Goal: Task Accomplishment & Management: Use online tool/utility

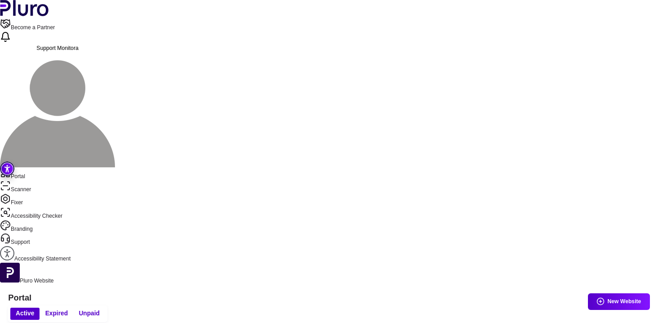
click at [73, 307] on button "Expired" at bounding box center [57, 313] width 34 height 12
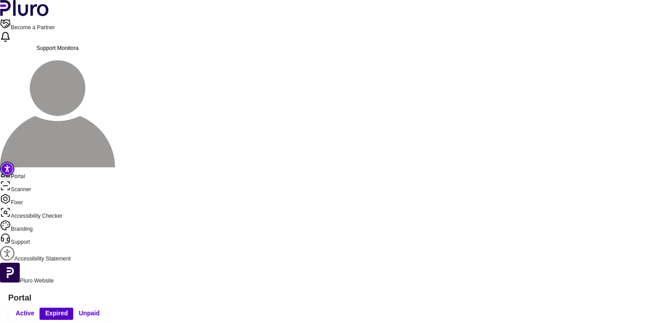
click at [100, 309] on span "Unpaid" at bounding box center [89, 313] width 21 height 8
click at [34, 309] on span "Active" at bounding box center [25, 313] width 18 height 8
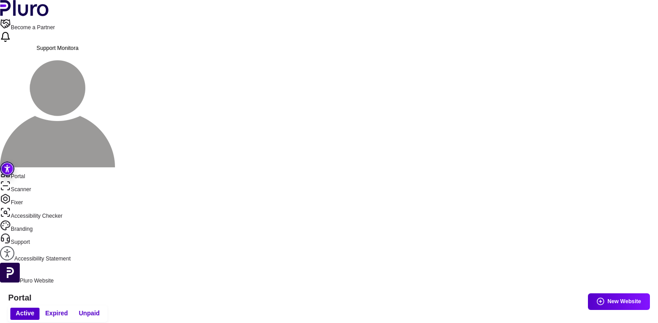
click at [604, 293] on button "New Website" at bounding box center [619, 301] width 62 height 17
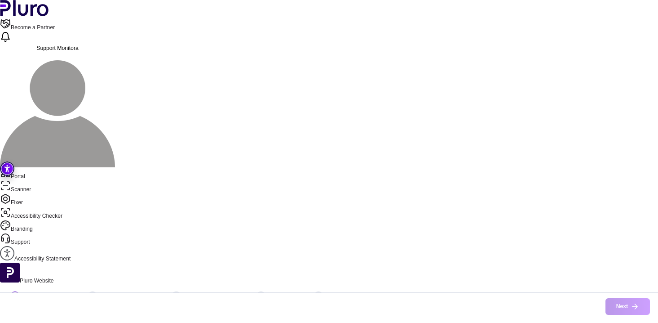
type input "**********"
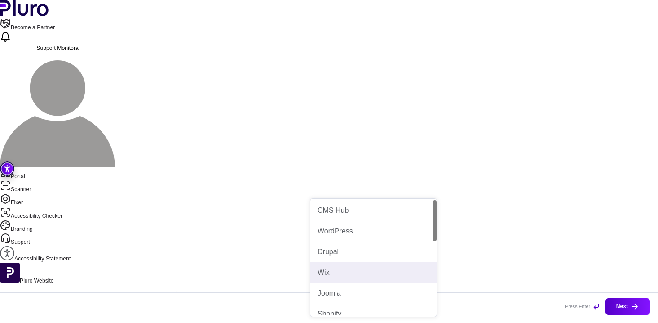
scroll to position [25, 0]
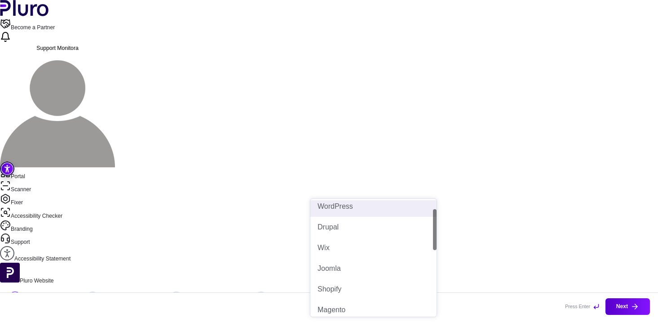
click at [359, 212] on div "WordPress" at bounding box center [373, 206] width 126 height 21
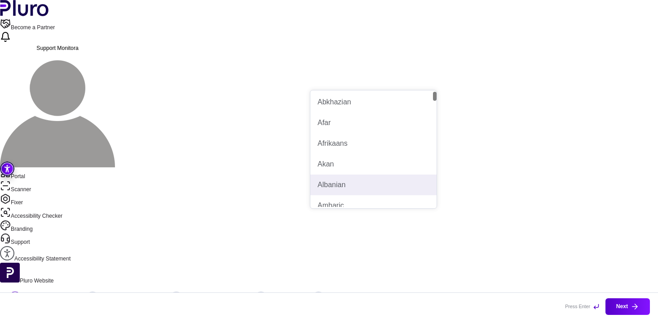
type input "**"
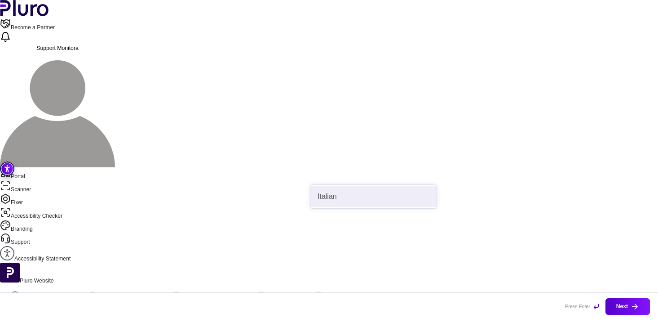
click at [359, 192] on div "Italian" at bounding box center [374, 196] width 112 height 10
click at [633, 306] on icon "button" at bounding box center [635, 306] width 8 height 8
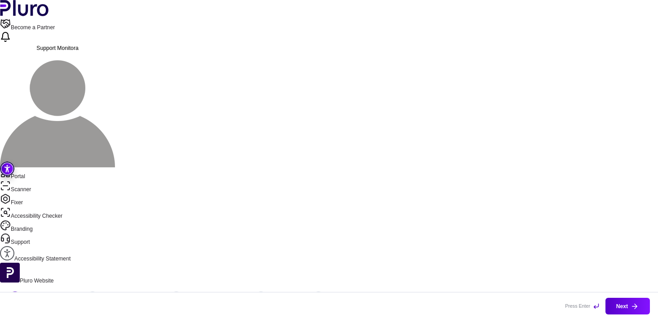
click at [47, 246] on link "Accessibility Statement" at bounding box center [329, 254] width 658 height 17
click at [246, 284] on div "1 Basic Information 2 Install the Pluro Script 3 Scanner Configuration 4 Summar…" at bounding box center [329, 298] width 658 height 28
click at [37, 180] on link "Scanner" at bounding box center [329, 186] width 658 height 13
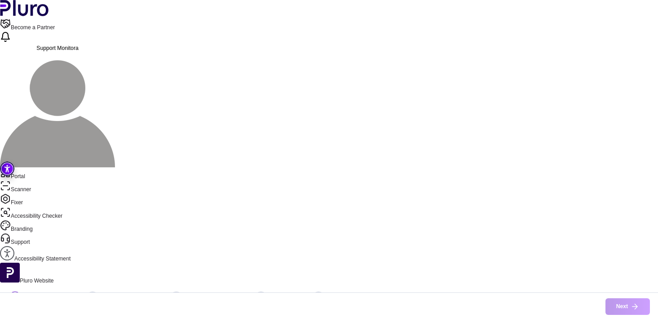
click at [42, 207] on link "Accessibility Checker" at bounding box center [329, 213] width 658 height 13
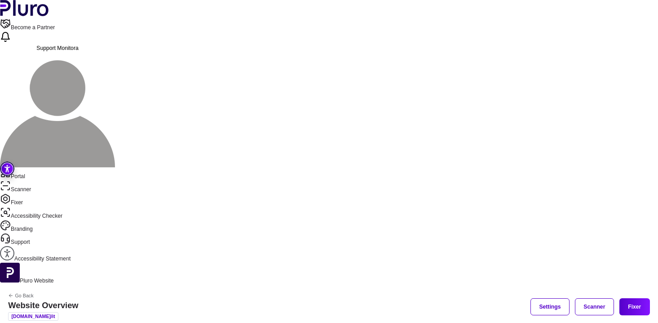
click at [78, 293] on link "Go Back" at bounding box center [43, 295] width 70 height 5
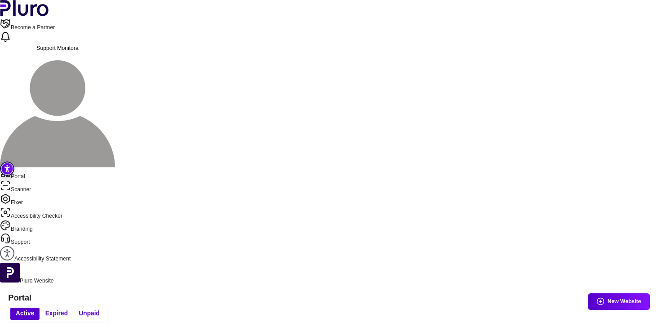
click at [68, 309] on span "Expired" at bounding box center [56, 313] width 22 height 8
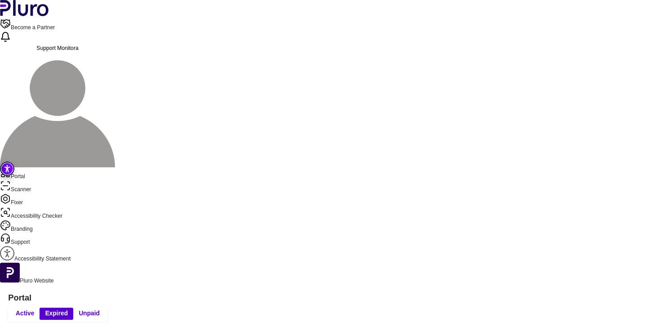
click at [100, 309] on span "Unpaid" at bounding box center [89, 313] width 21 height 8
click at [34, 309] on span "Active" at bounding box center [25, 313] width 18 height 8
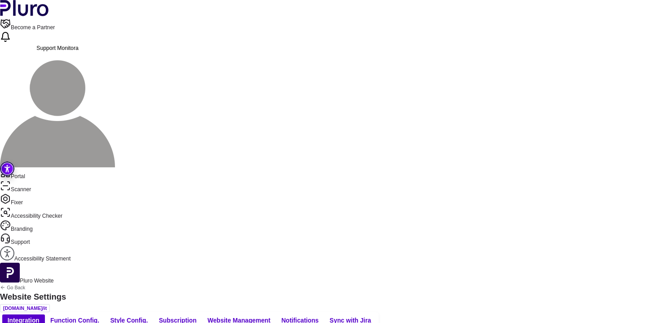
click at [105, 314] on button "Function Config." at bounding box center [75, 320] width 60 height 12
type input "*******"
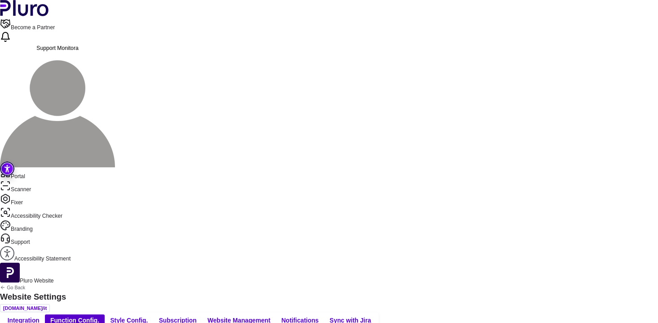
click at [153, 314] on button "Style Config." at bounding box center [129, 320] width 49 height 12
type input "*"
type input "**"
type input "*"
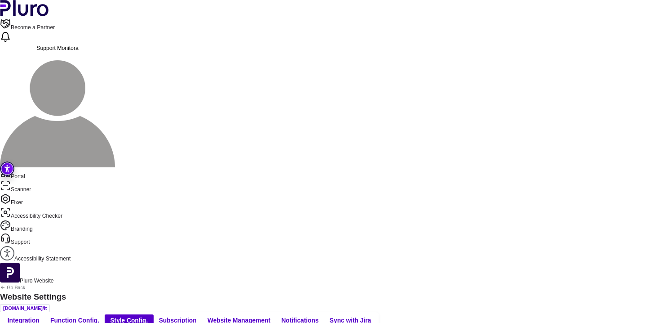
click at [197, 316] on span "Subscription" at bounding box center [178, 320] width 38 height 8
click at [148, 316] on span "Style Config." at bounding box center [129, 320] width 38 height 8
click at [197, 316] on span "Subscription" at bounding box center [178, 320] width 38 height 8
click at [270, 316] on span "Website Management" at bounding box center [239, 320] width 63 height 8
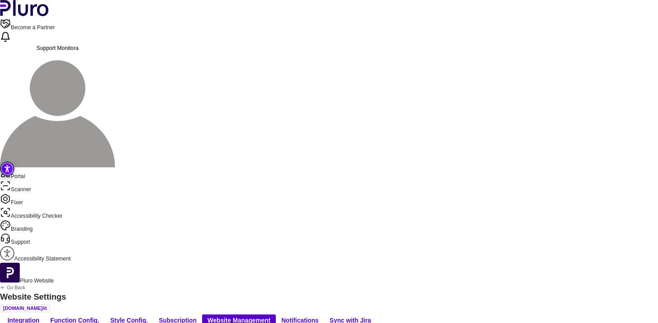
click at [319, 316] on span "Notifications" at bounding box center [299, 320] width 37 height 8
click at [371, 316] on span "Sync with Jira" at bounding box center [350, 320] width 41 height 8
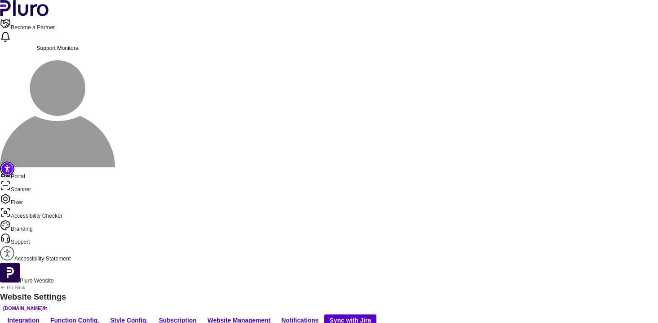
click at [40, 316] on span "Integration" at bounding box center [24, 320] width 32 height 8
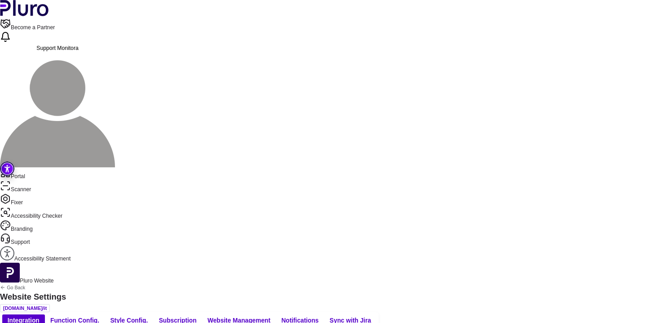
scroll to position [91, 0]
click at [5, 284] on icon "Back to previous screen" at bounding box center [2, 286] width 5 height 5
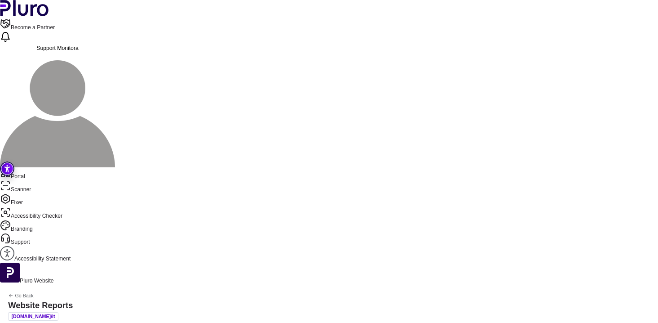
click at [33, 293] on link "Go Back" at bounding box center [20, 295] width 25 height 5
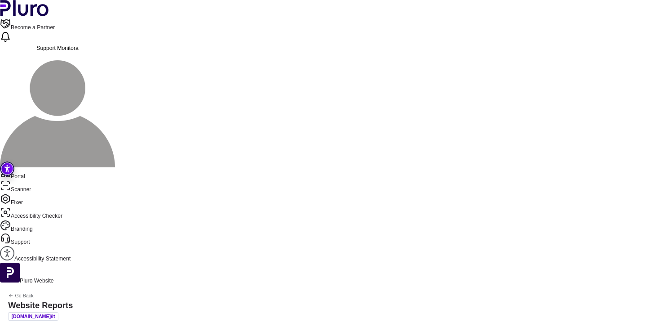
click at [81, 284] on div "Go Back Website Reports www.monitora.online/it" at bounding box center [40, 306] width 81 height 44
click at [33, 293] on link "Go Back" at bounding box center [20, 295] width 25 height 5
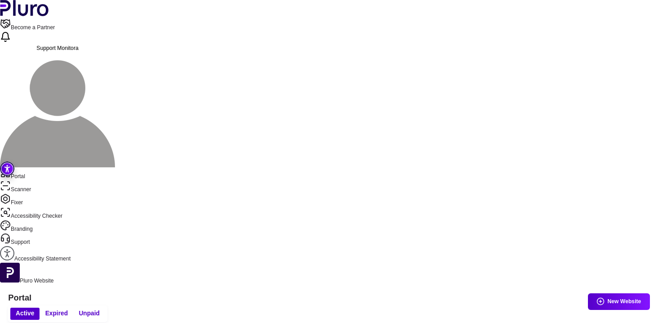
click at [57, 180] on link "Scanner" at bounding box center [329, 186] width 658 height 13
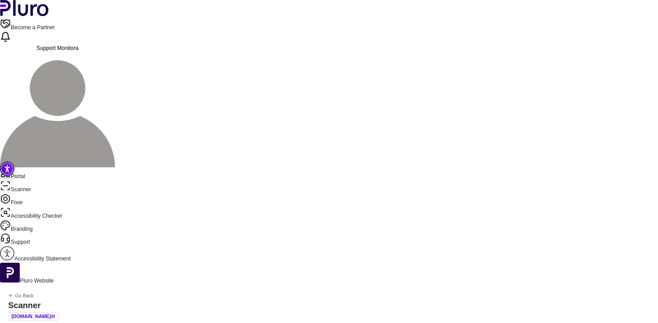
click at [13, 293] on icon "Back to previous screen" at bounding box center [10, 295] width 5 height 5
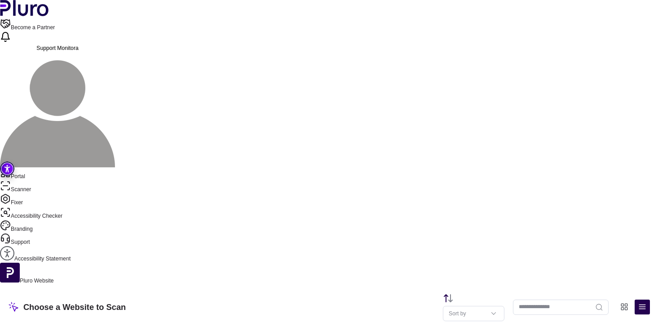
click at [45, 207] on link "Accessibility Checker" at bounding box center [329, 213] width 658 height 13
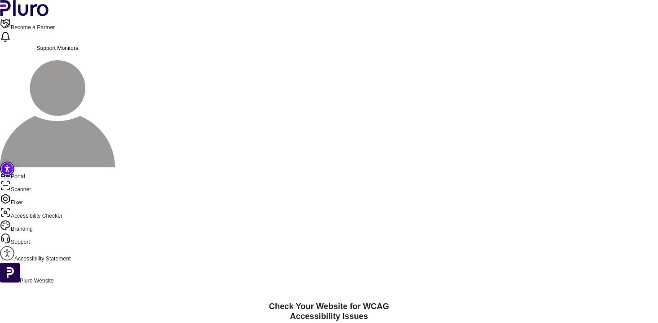
click at [38, 193] on link "Fixer" at bounding box center [329, 199] width 658 height 13
click at [37, 180] on link "Scanner" at bounding box center [329, 186] width 658 height 13
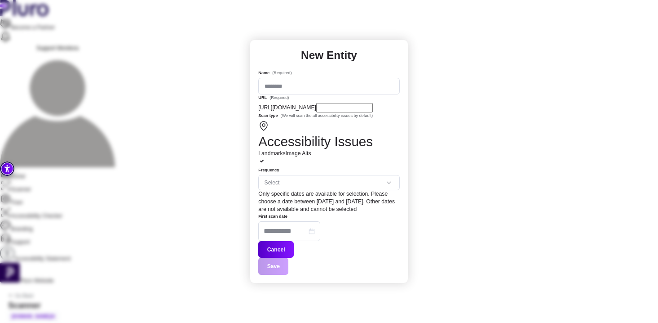
click at [393, 167] on div at bounding box center [328, 161] width 141 height 9
click at [266, 164] on icon at bounding box center [261, 160] width 7 height 7
click at [299, 94] on input "Name (Required)" at bounding box center [328, 86] width 141 height 17
click at [265, 127] on div "Name (Required) URL (Required) https://www.monitora.online/it/ Scan type (We wi…" at bounding box center [328, 155] width 141 height 171
type input "*********"
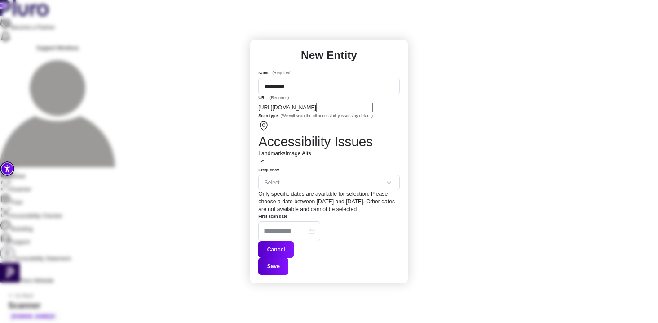
click at [288, 257] on button "Save" at bounding box center [273, 265] width 30 height 17
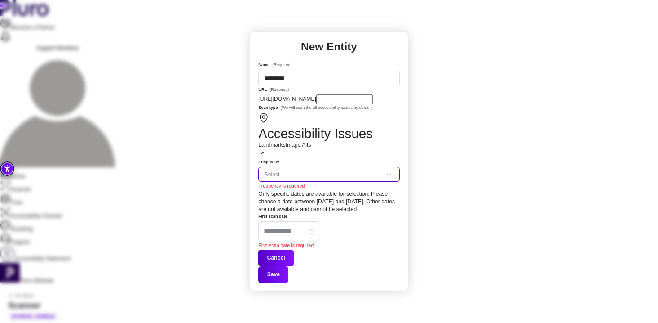
click at [301, 182] on div "Select" at bounding box center [328, 174] width 141 height 15
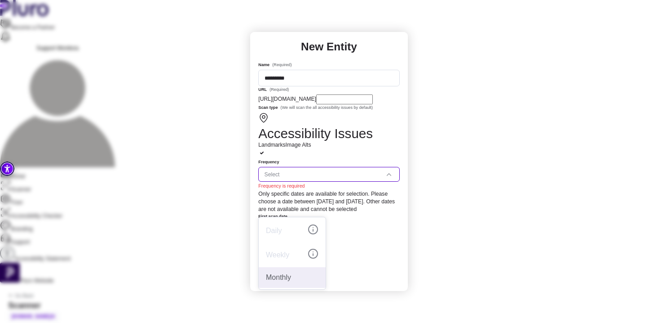
click at [290, 272] on div "Monthly" at bounding box center [292, 277] width 53 height 10
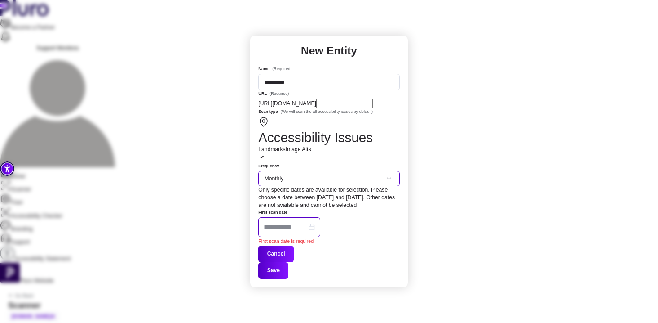
click at [320, 217] on div at bounding box center [289, 227] width 62 height 20
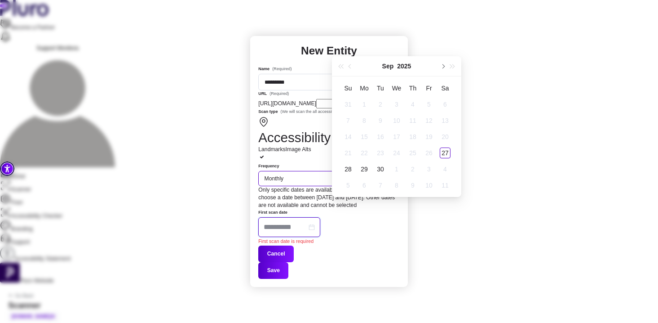
type input "**********"
click at [289, 186] on div "Frequency Monthly" at bounding box center [328, 174] width 141 height 23
click at [349, 226] on form "Name (Required) ********* URL (Required) https://www.monitora.online/it/ Scan t…" at bounding box center [328, 172] width 141 height 213
type input "**********"
click at [357, 37] on div "New Entity Name (Required) ********* URL (Required) https://www.monitora.online…" at bounding box center [329, 161] width 658 height 323
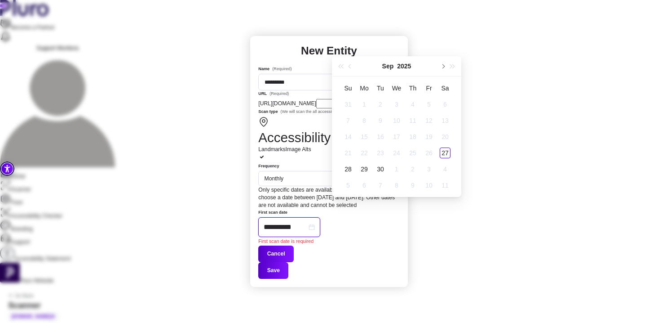
type input "**********"
click at [314, 245] on div "Cancel Save" at bounding box center [328, 261] width 141 height 33
type input "**********"
click at [448, 152] on div "27" at bounding box center [445, 152] width 11 height 11
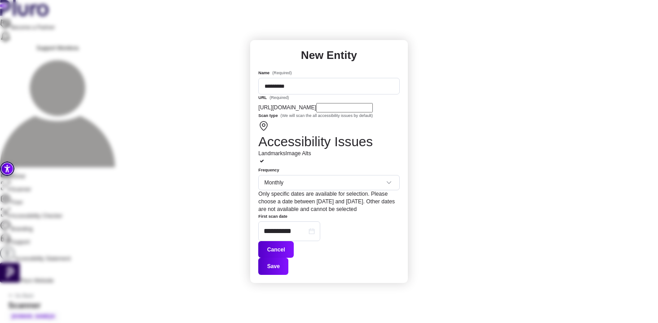
click at [288, 257] on button "Save" at bounding box center [273, 265] width 30 height 17
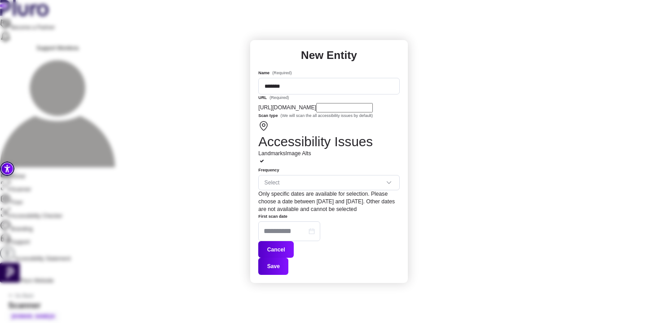
type input "*******"
click at [366, 112] on input "URL (Required)" at bounding box center [344, 107] width 57 height 9
paste input "********"
type input "********"
click at [344, 157] on div "Landmarks Image Alts" at bounding box center [328, 154] width 141 height 8
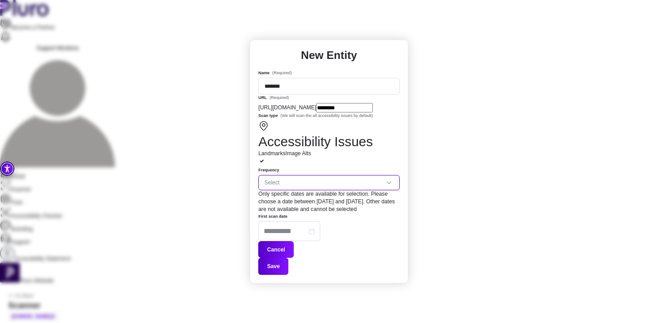
click at [308, 187] on input "Frequency" at bounding box center [325, 182] width 121 height 10
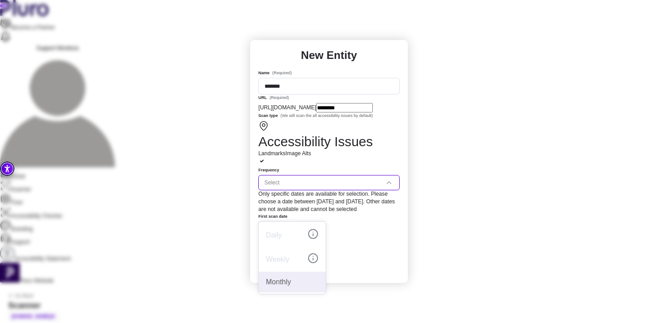
drag, startPoint x: 297, startPoint y: 275, endPoint x: 310, endPoint y: 211, distance: 65.1
click at [310, 211] on body "Go to accessibility toolbar Skip to site menu Skip to main content press enter …" at bounding box center [329, 234] width 658 height 469
click at [285, 277] on div "Monthly" at bounding box center [292, 282] width 53 height 10
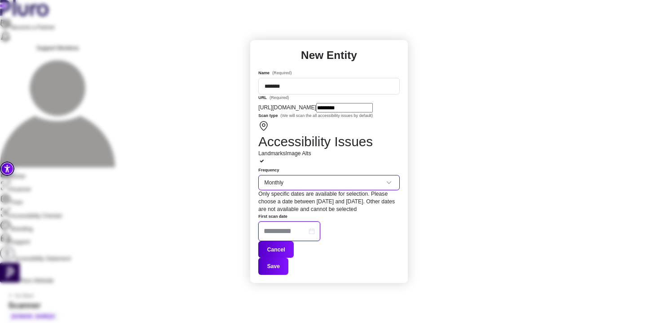
click at [307, 226] on input "First scan date" at bounding box center [285, 231] width 43 height 11
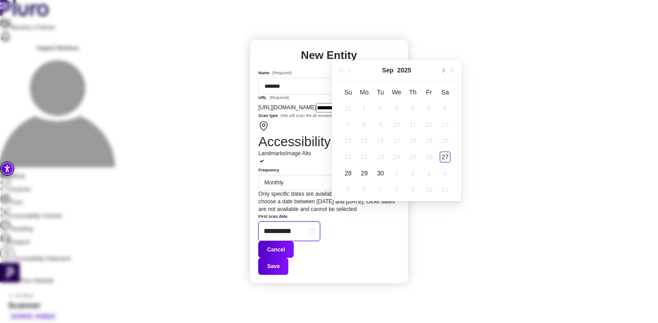
type input "**********"
click at [447, 155] on div "27" at bounding box center [445, 156] width 11 height 11
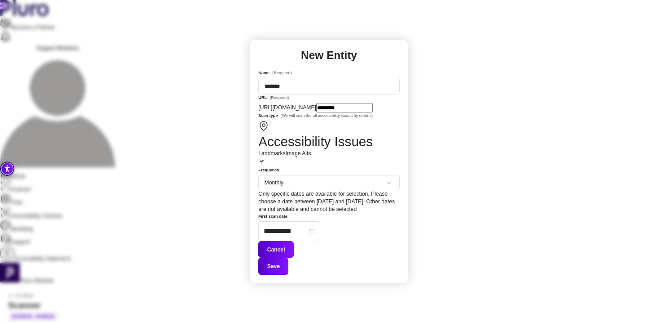
click at [288, 257] on button "Save" at bounding box center [273, 265] width 30 height 17
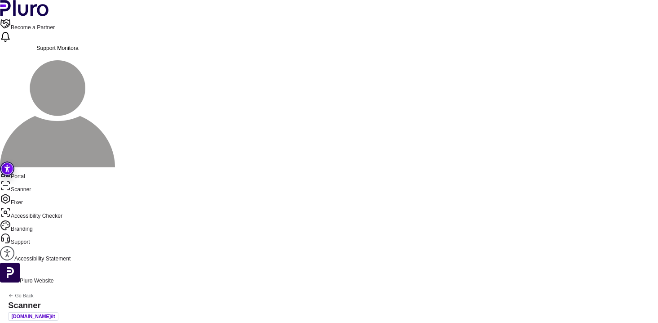
click at [13, 293] on icon "Back to previous screen" at bounding box center [10, 295] width 5 height 5
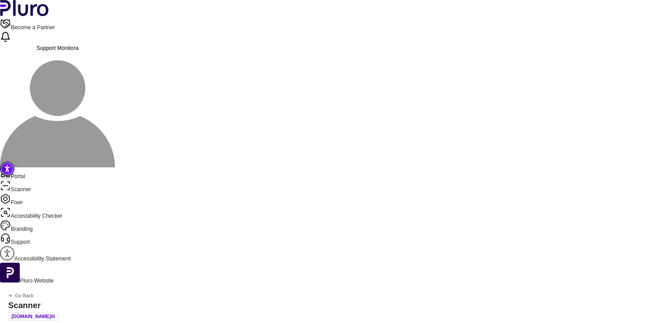
click at [13, 293] on icon "Back to previous screen" at bounding box center [10, 295] width 5 height 5
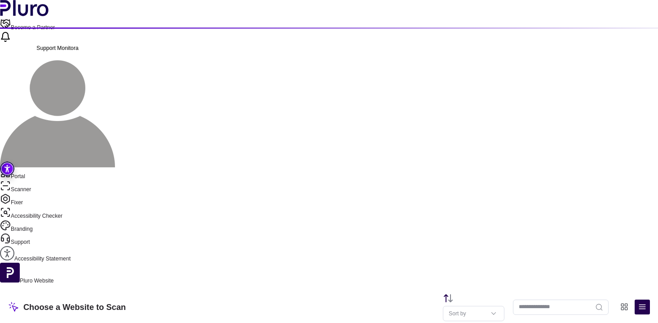
click at [37, 167] on link "Portal" at bounding box center [329, 173] width 658 height 13
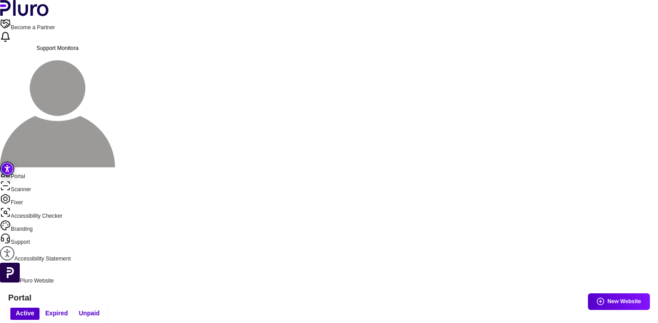
click at [609, 129] on div "Manual scans" at bounding box center [612, 129] width 43 height 10
click at [607, 143] on div "Auto scans" at bounding box center [613, 149] width 58 height 21
click at [105, 307] on button "Unpaid" at bounding box center [89, 313] width 32 height 12
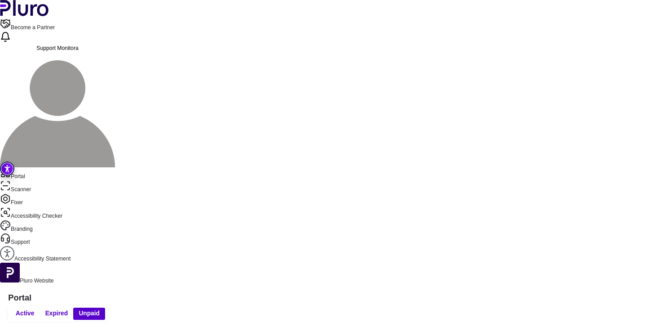
click at [68, 309] on span "Expired" at bounding box center [56, 313] width 22 height 8
click at [34, 309] on span "Active" at bounding box center [25, 313] width 18 height 8
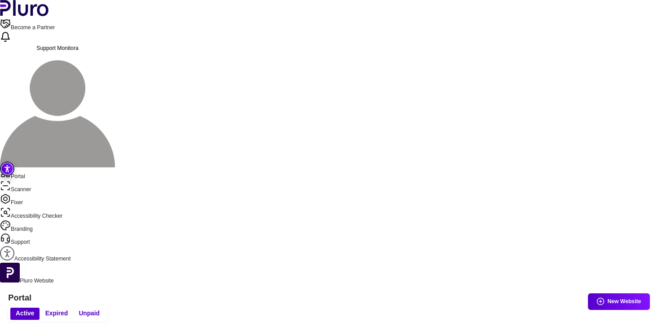
click at [49, 180] on link "Scanner" at bounding box center [329, 186] width 658 height 13
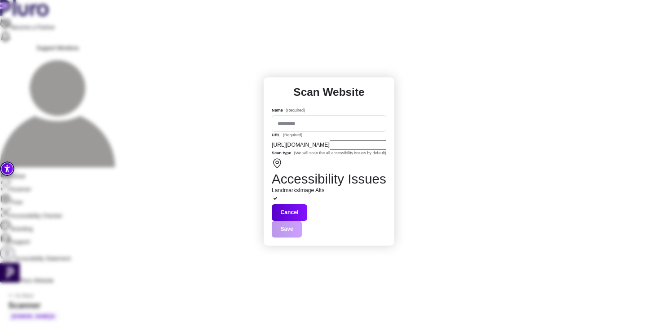
click at [322, 129] on input "Name (Required)" at bounding box center [329, 123] width 115 height 17
click at [272, 158] on label "Scan type (We will scan the all accessibility issues by default)" at bounding box center [329, 154] width 115 height 8
click at [375, 222] on span "Save" at bounding box center [329, 229] width 115 height 17
click at [330, 149] on label "https://www.monitora.online/it/" at bounding box center [301, 145] width 58 height 8
click at [341, 150] on input "URL (Required)" at bounding box center [358, 144] width 57 height 9
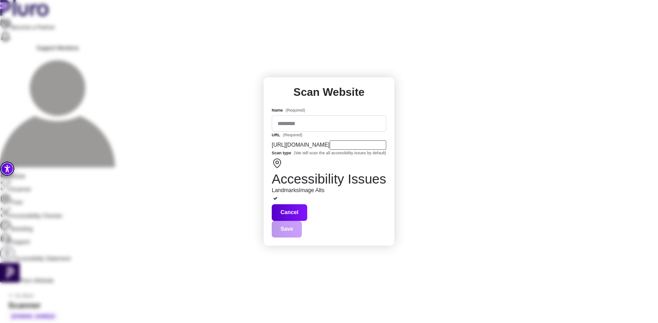
drag, startPoint x: 363, startPoint y: 159, endPoint x: 275, endPoint y: 151, distance: 87.6
click at [275, 150] on div "https://www.monitora.online/it/" at bounding box center [329, 144] width 115 height 9
click at [296, 132] on input "Name (Required)" at bounding box center [329, 123] width 115 height 17
type input "*********"
click at [301, 149] on label "https://www.monitora.online/it/" at bounding box center [301, 145] width 58 height 8
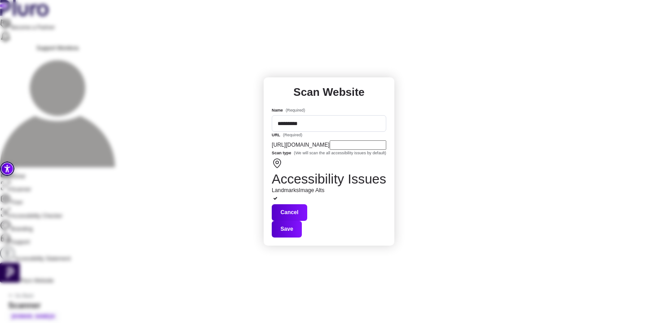
click at [330, 150] on input "URL (Required)" at bounding box center [358, 144] width 57 height 9
drag, startPoint x: 352, startPoint y: 161, endPoint x: 210, endPoint y: 161, distance: 142.0
click at [210, 161] on div "Scan Website Name (Required) ********* URL (Required) https://www.monitora.onli…" at bounding box center [329, 161] width 658 height 323
type input "**********"
drag, startPoint x: 344, startPoint y: 158, endPoint x: 276, endPoint y: 143, distance: 69.9
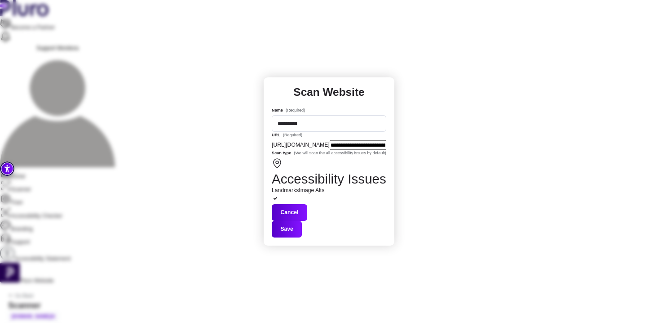
click at [276, 144] on div "**********" at bounding box center [329, 141] width 115 height 18
click at [316, 149] on label "https://www.monitora.online/it/" at bounding box center [301, 145] width 58 height 8
click at [330, 150] on input "**********" at bounding box center [358, 144] width 57 height 9
click at [380, 150] on div "**********" at bounding box center [329, 144] width 115 height 9
click at [310, 142] on div "**********" at bounding box center [329, 155] width 115 height 97
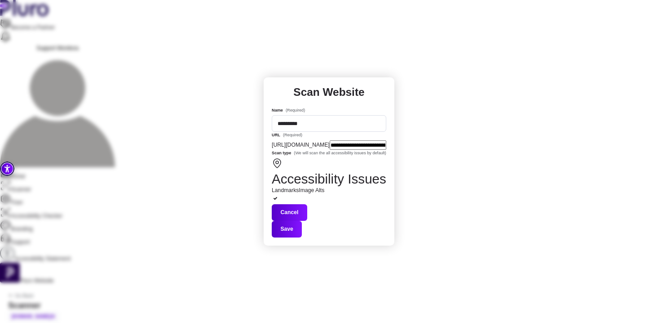
click at [312, 126] on input "*********" at bounding box center [329, 123] width 115 height 17
drag, startPoint x: 312, startPoint y: 126, endPoint x: 238, endPoint y: 126, distance: 74.1
click at [238, 126] on div "**********" at bounding box center [329, 161] width 658 height 323
click at [307, 221] on button "Cancel" at bounding box center [289, 212] width 35 height 17
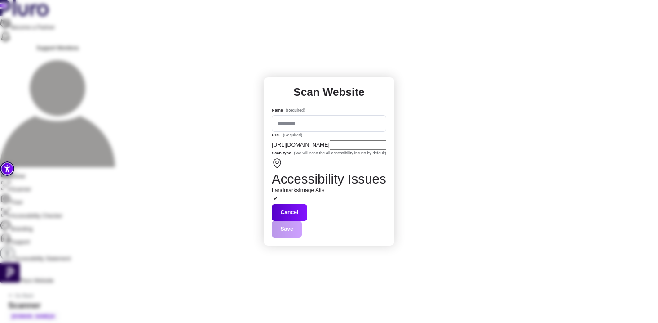
click at [312, 130] on input "Name (Required)" at bounding box center [329, 123] width 115 height 17
click at [272, 129] on input "Name (Required)" at bounding box center [329, 123] width 115 height 17
type input "********"
click at [302, 226] on button "Save" at bounding box center [287, 229] width 30 height 17
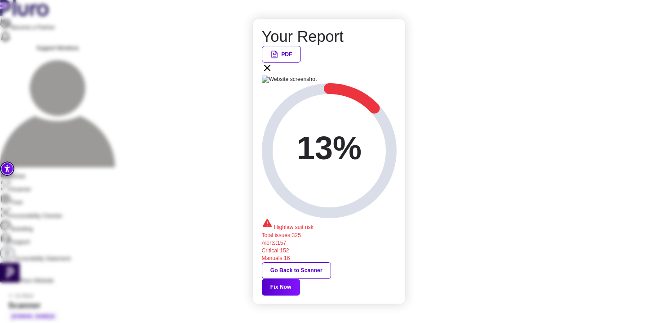
click at [301, 62] on button "PDF" at bounding box center [281, 54] width 39 height 17
click at [273, 73] on icon at bounding box center [267, 67] width 11 height 11
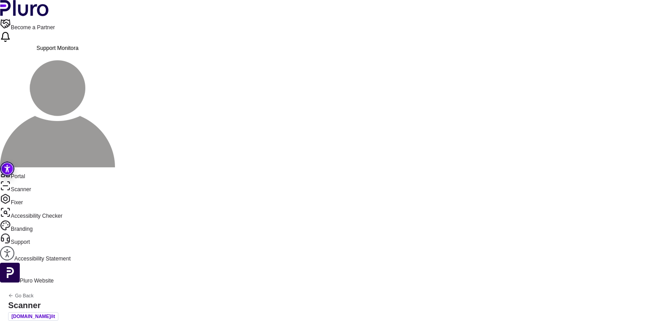
drag, startPoint x: 140, startPoint y: 78, endPoint x: 395, endPoint y: 195, distance: 280.9
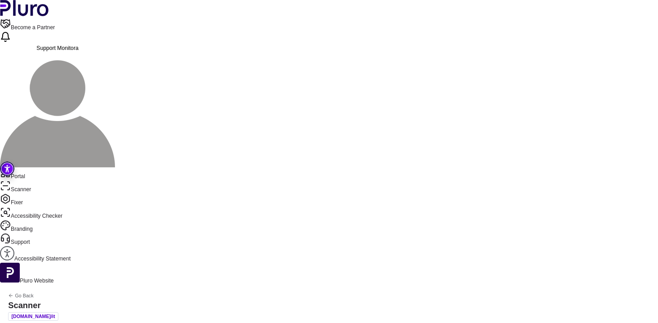
click at [40, 167] on link "Portal" at bounding box center [329, 173] width 658 height 13
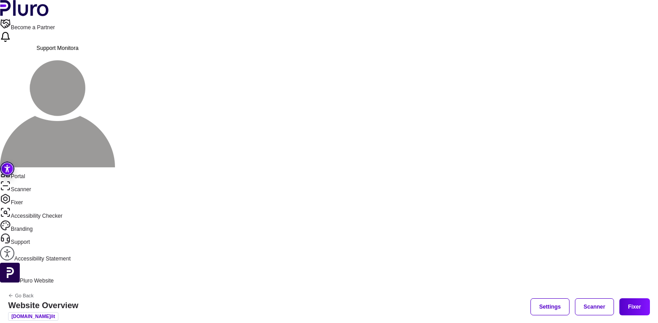
click at [13, 294] on icon "Back to previous screen" at bounding box center [10, 295] width 3 height 3
click at [42, 180] on link "Scanner" at bounding box center [329, 186] width 658 height 13
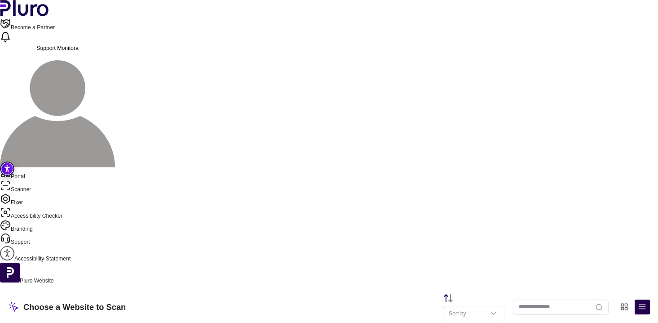
click at [38, 167] on link "Portal" at bounding box center [329, 173] width 658 height 13
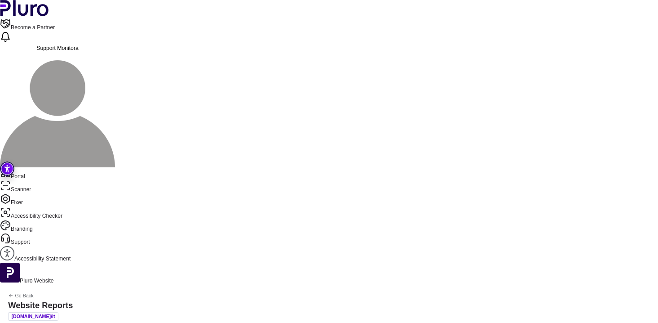
click at [13, 293] on icon "Back to previous screen" at bounding box center [10, 295] width 5 height 5
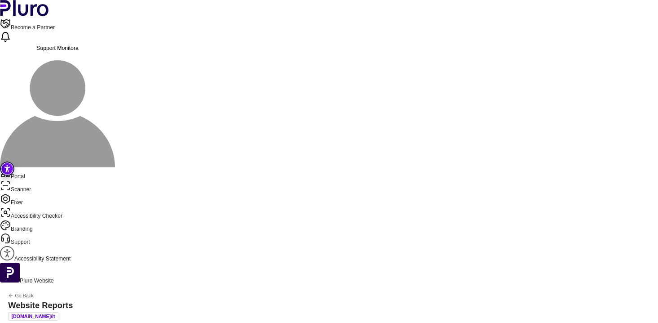
click at [13, 293] on icon "Back to previous screen" at bounding box center [10, 295] width 5 height 5
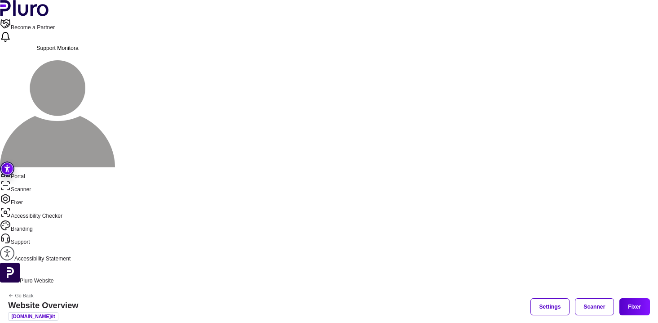
click at [600, 298] on button "Scanner" at bounding box center [594, 306] width 39 height 17
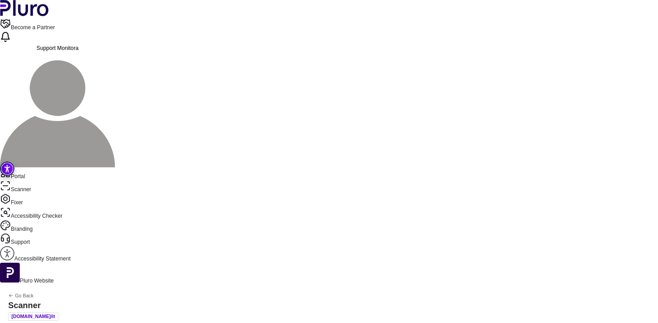
click at [13, 293] on icon "Back to previous screen" at bounding box center [10, 295] width 5 height 5
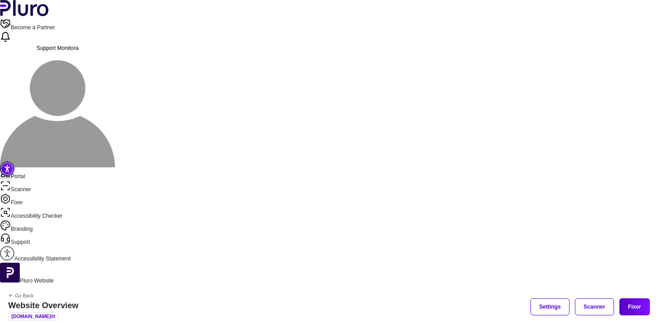
click at [636, 298] on button "Fixer" at bounding box center [635, 306] width 31 height 17
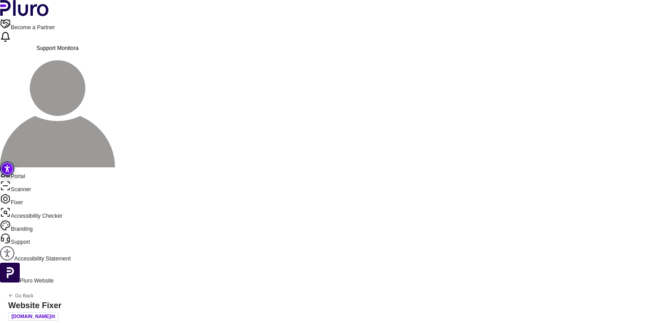
click at [32, 167] on link "Portal" at bounding box center [329, 173] width 658 height 13
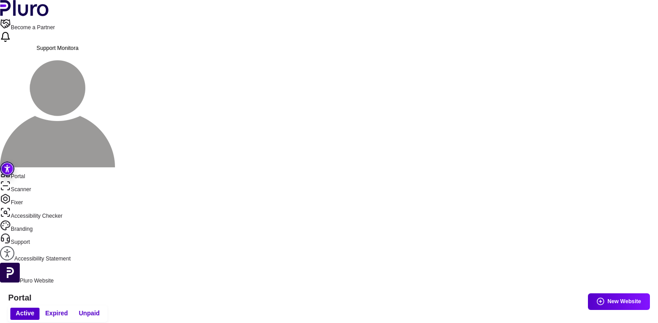
click at [6, 174] on img "Accessibility Tool" at bounding box center [7, 168] width 14 height 14
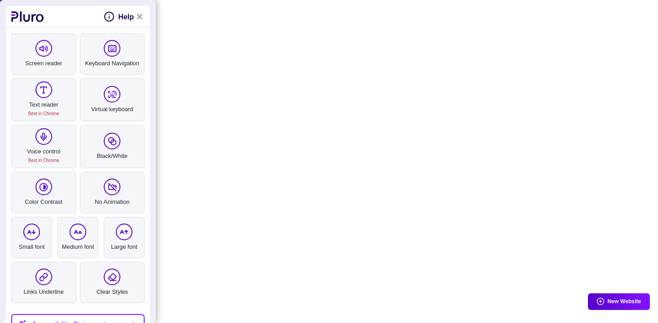
click at [138, 11] on div "Accessibility Tool Help" at bounding box center [78, 17] width 144 height 22
click at [136, 13] on link "Close Accessibility Tool" at bounding box center [139, 16] width 11 height 11
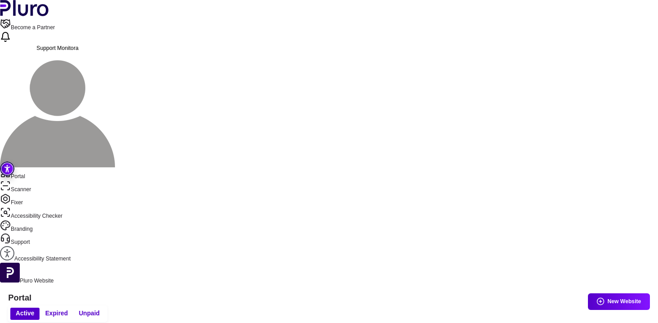
click at [40, 246] on link "Accessibility Statement" at bounding box center [329, 254] width 658 height 17
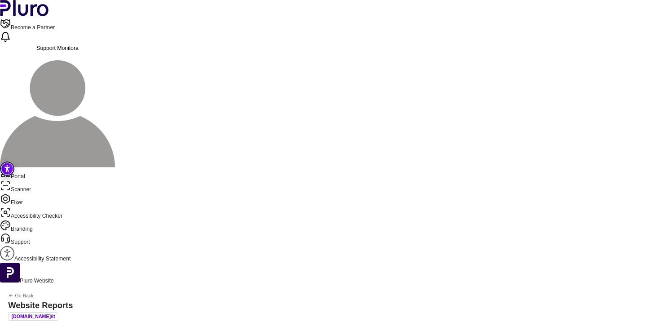
click at [13, 293] on icon "Back to previous screen" at bounding box center [10, 295] width 5 height 5
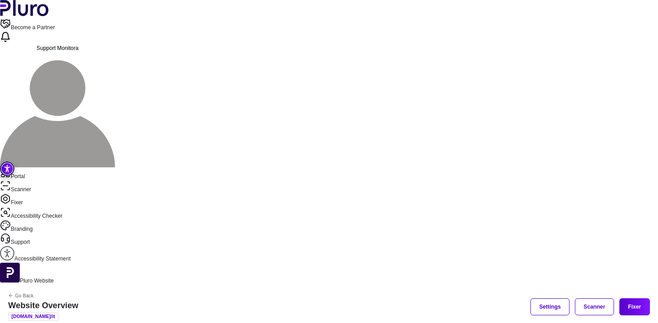
click at [13, 293] on icon "Back to previous screen" at bounding box center [10, 295] width 5 height 5
